Goal: Information Seeking & Learning: Learn about a topic

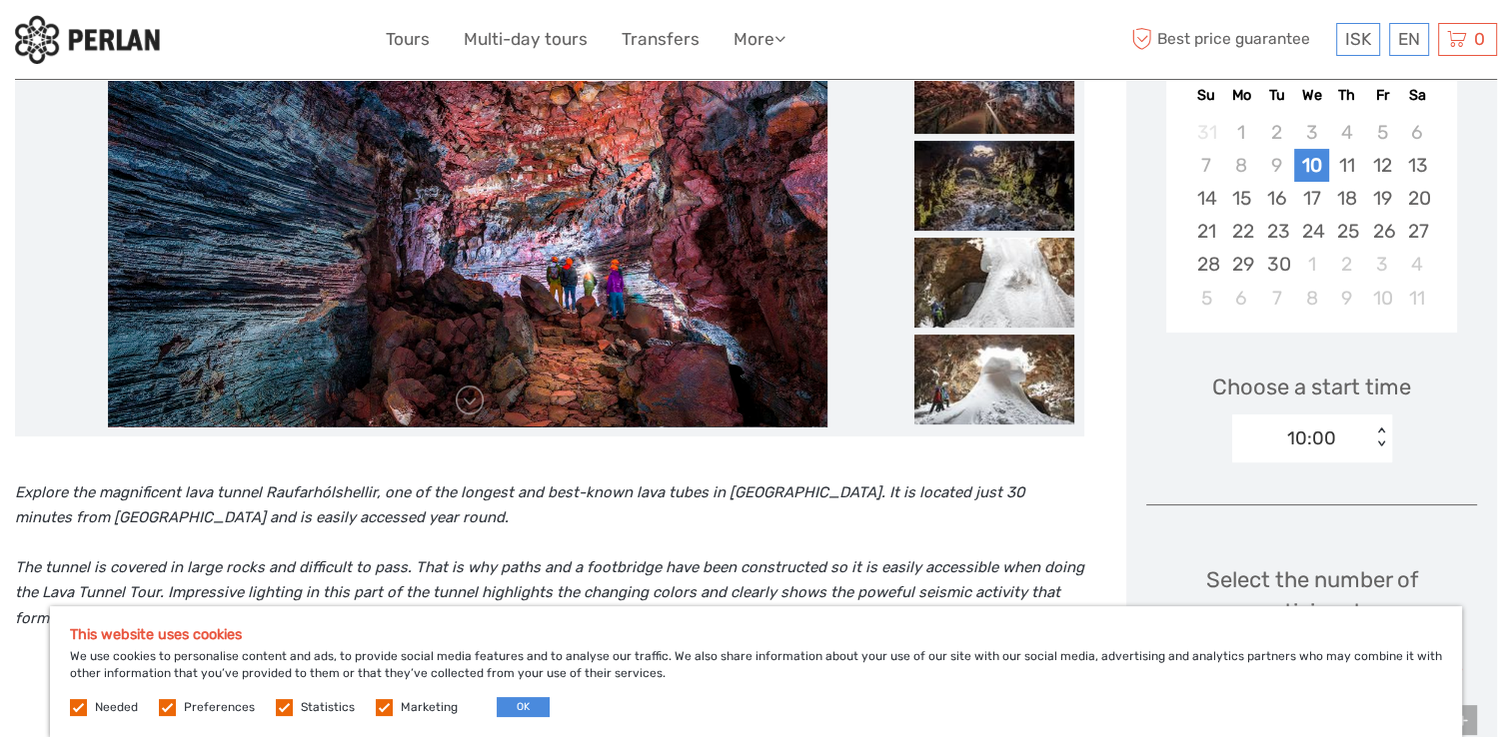
scroll to position [500, 0]
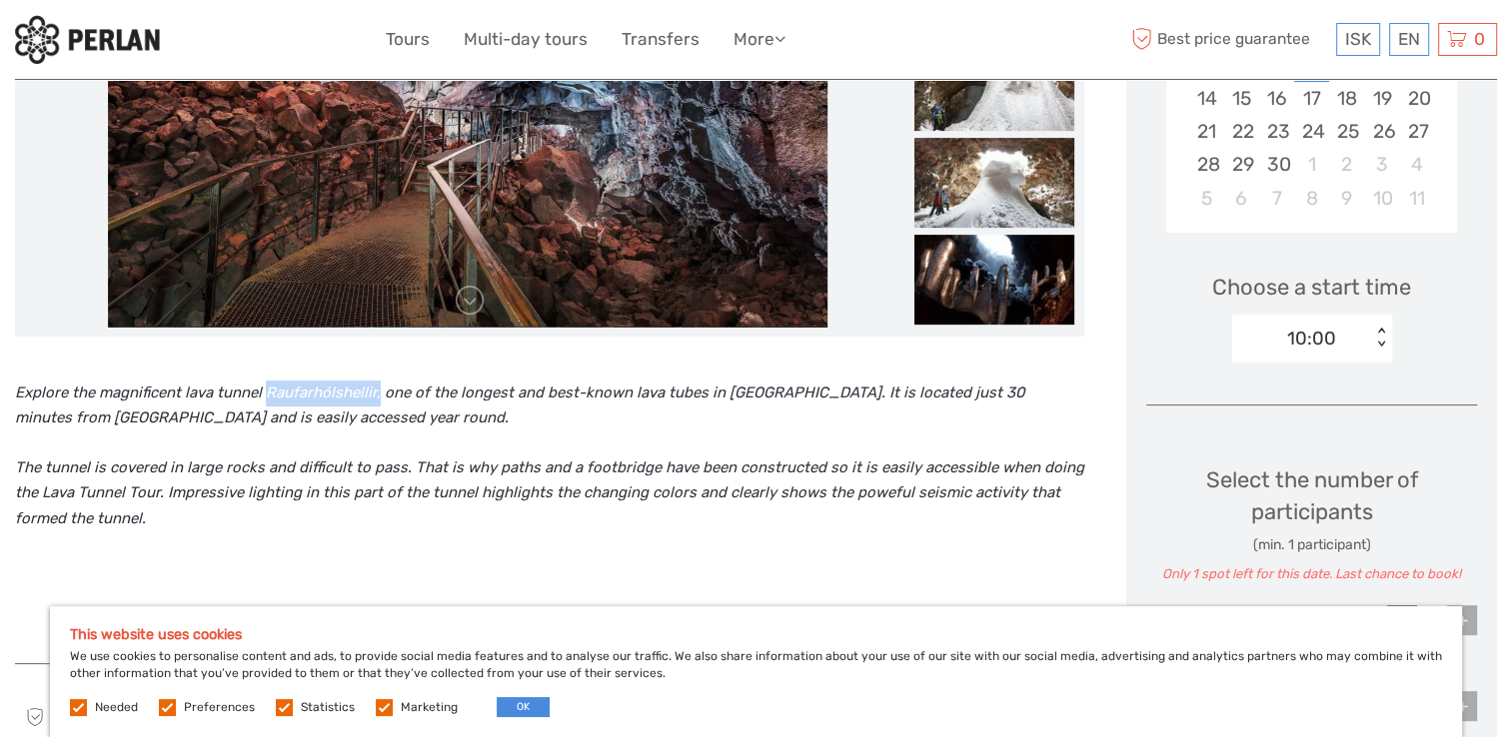
drag, startPoint x: 267, startPoint y: 389, endPoint x: 378, endPoint y: 390, distance: 110.9
click at [378, 390] on icon "Explore the magnificent lava tunnel Raufarhólshellir, one of the longest and be…" at bounding box center [520, 406] width 1010 height 44
copy icon "Raufarhólshellir,"
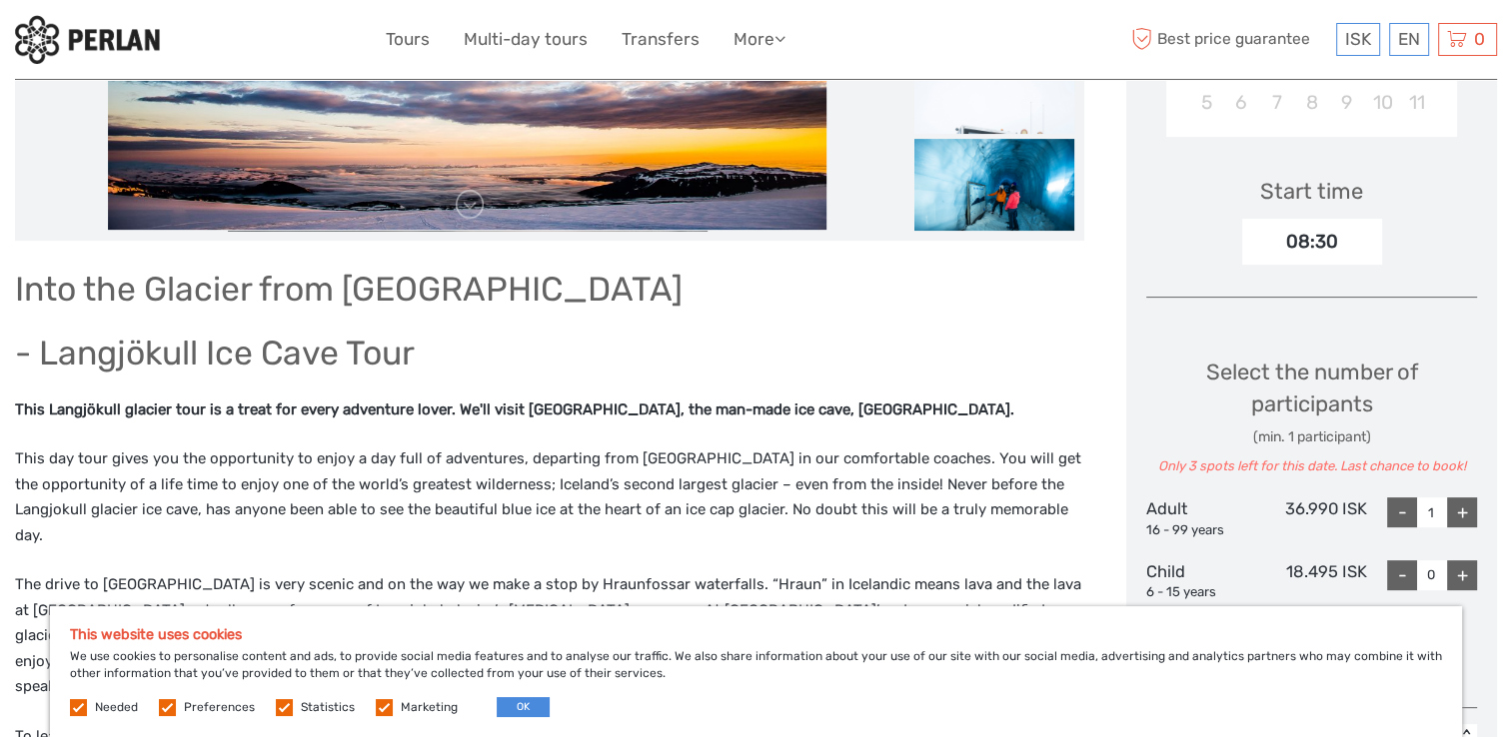
scroll to position [600, 0]
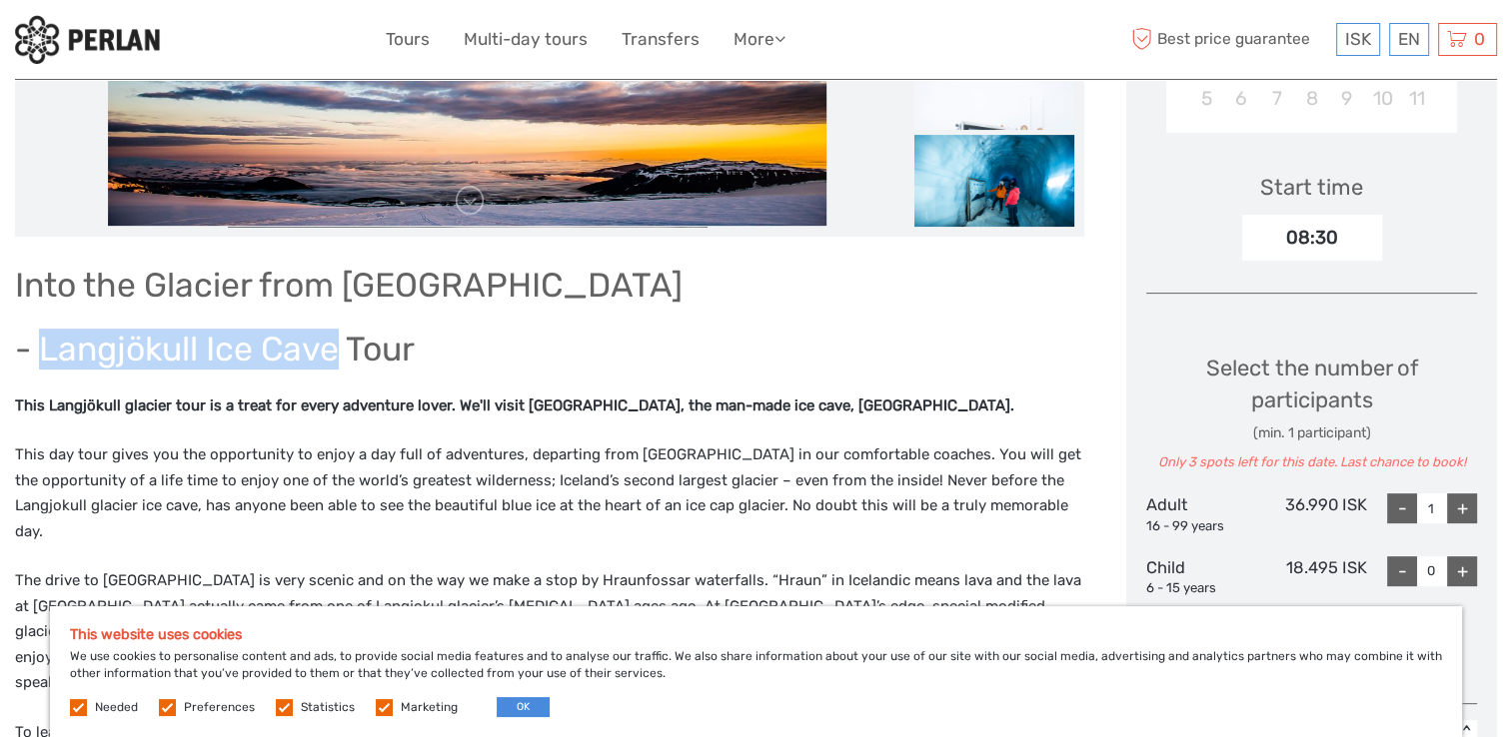
drag, startPoint x: 40, startPoint y: 347, endPoint x: 340, endPoint y: 341, distance: 299.8
click at [340, 341] on h1 "- Langjökull Ice Cave Tour" at bounding box center [549, 349] width 1069 height 41
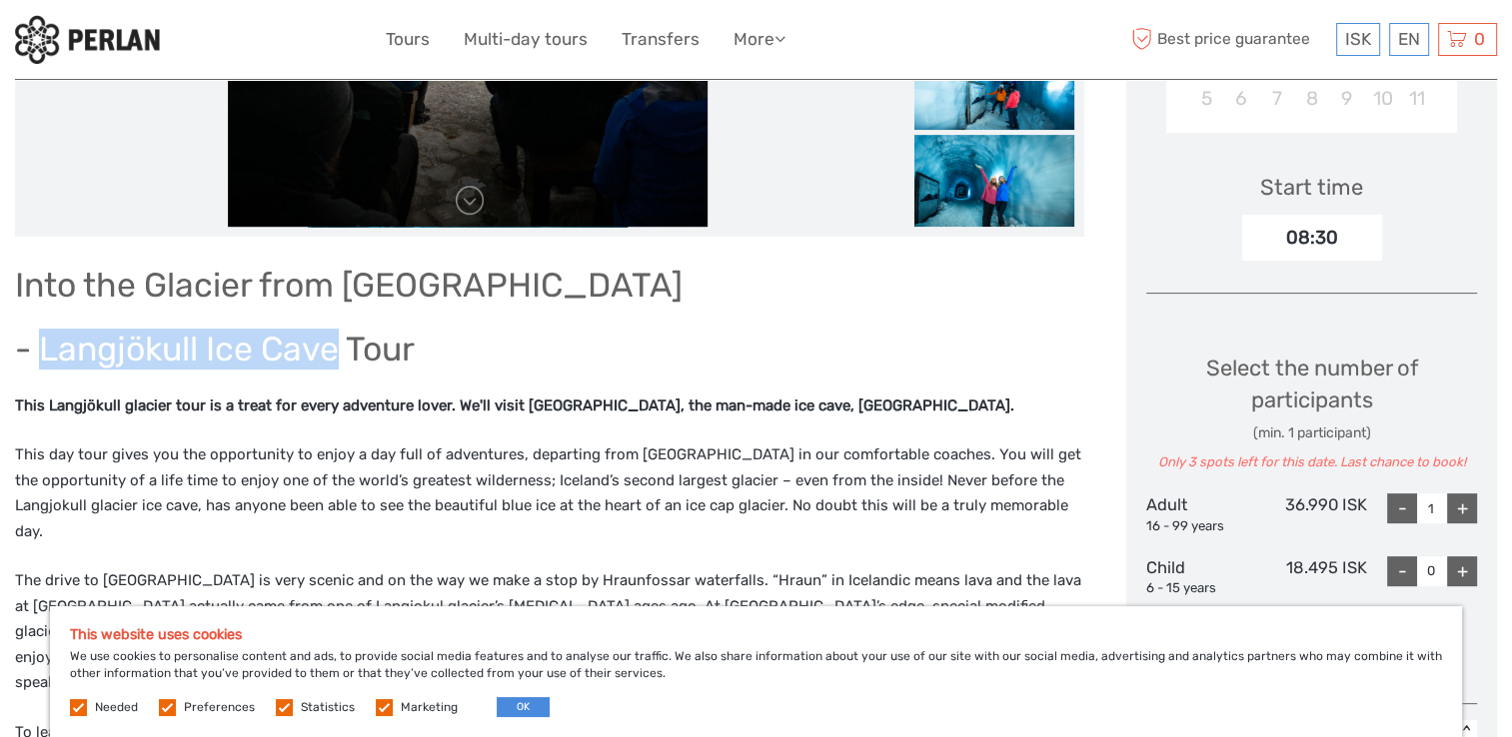
copy h1 "Langjökull Ice Cave"
